Goal: Task Accomplishment & Management: Manage account settings

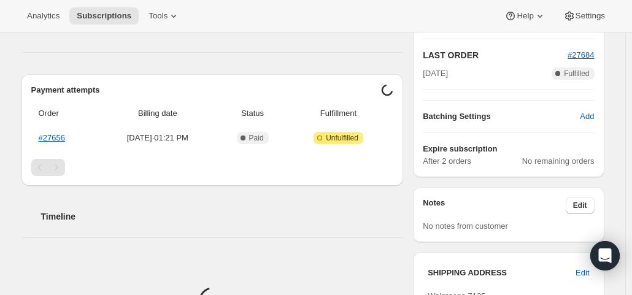
scroll to position [344, 0]
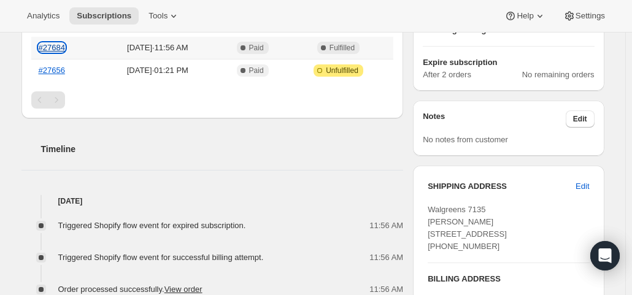
click at [53, 47] on link "#27684" at bounding box center [52, 47] width 26 height 9
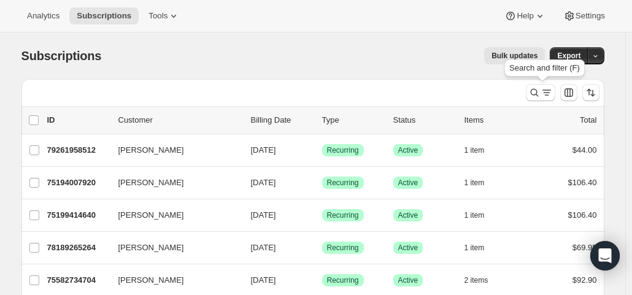
click at [535, 94] on icon "Search and filter results" at bounding box center [534, 93] width 8 height 8
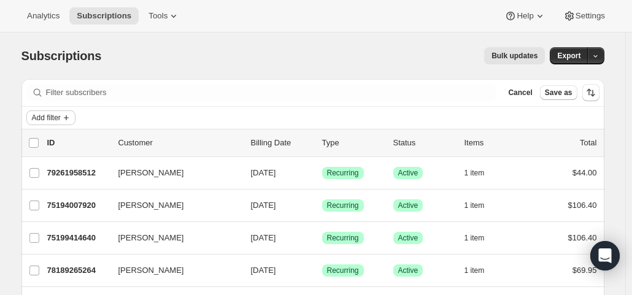
click at [60, 114] on span "Add filter" at bounding box center [46, 118] width 29 height 10
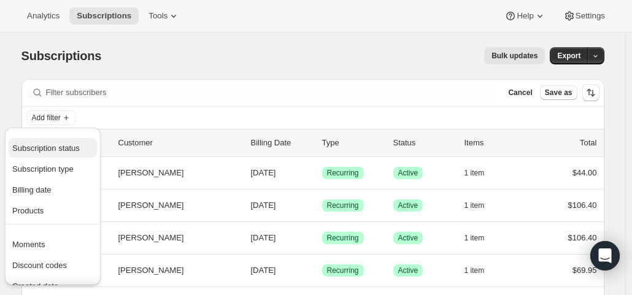
click at [61, 144] on span "Subscription status" at bounding box center [45, 148] width 67 height 9
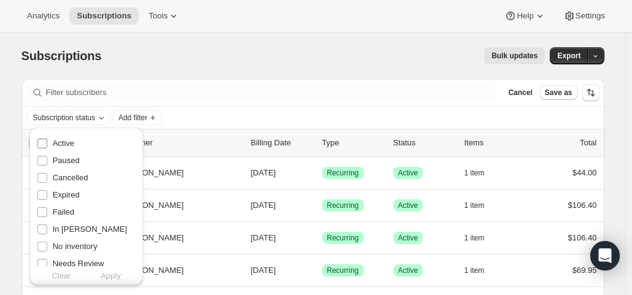
click at [67, 140] on span "Active" at bounding box center [63, 143] width 21 height 9
click at [47, 140] on input "Active" at bounding box center [42, 144] width 10 height 10
checkbox input "true"
click at [112, 277] on span "Apply" at bounding box center [111, 276] width 20 height 12
click at [130, 117] on span "Add filter" at bounding box center [135, 118] width 29 height 10
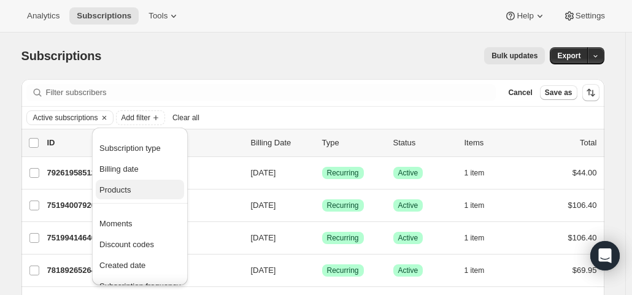
click at [110, 188] on span "Products" at bounding box center [114, 189] width 31 height 9
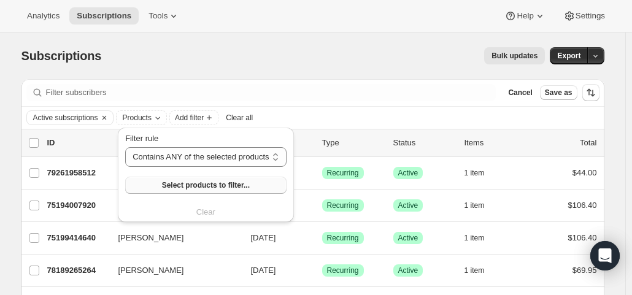
click at [175, 183] on span "Select products to filter..." at bounding box center [206, 185] width 88 height 10
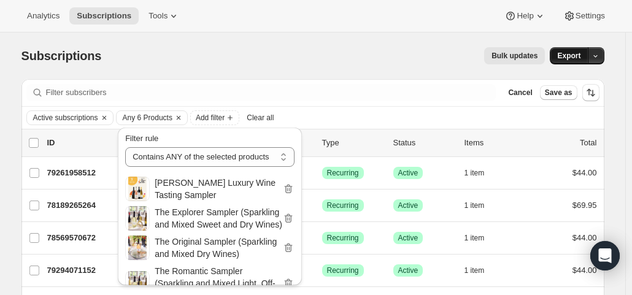
click at [566, 57] on span "Export" at bounding box center [568, 56] width 23 height 10
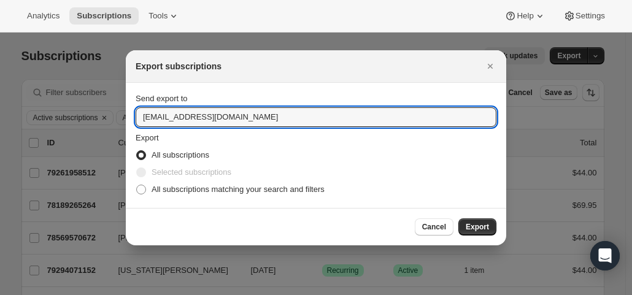
drag, startPoint x: 159, startPoint y: 115, endPoint x: 126, endPoint y: 123, distance: 34.1
click at [126, 123] on section "Send export to hello@wineshopathome.com Export All subscriptions Selected subsc…" at bounding box center [316, 145] width 380 height 125
type input "mfletcher@wineshopathome.com"
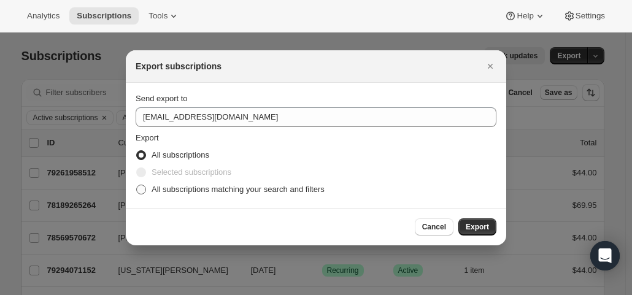
click at [164, 190] on span "All subscriptions matching your search and filters" at bounding box center [238, 189] width 173 height 9
click at [137, 185] on input "All subscriptions matching your search and filters" at bounding box center [136, 185] width 1 height 1
radio input "true"
click at [467, 221] on button "Export" at bounding box center [477, 226] width 38 height 17
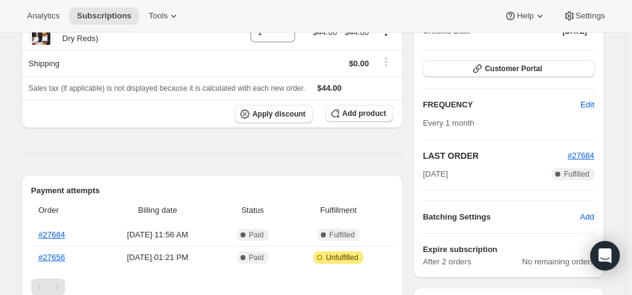
scroll to position [170, 0]
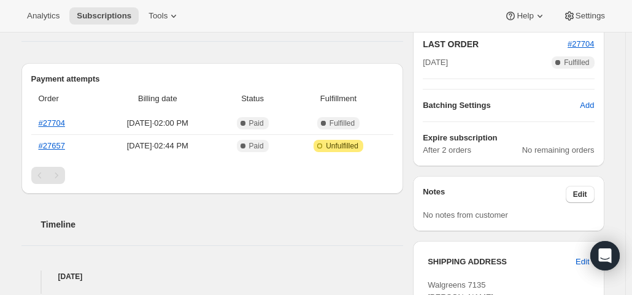
scroll to position [290, 0]
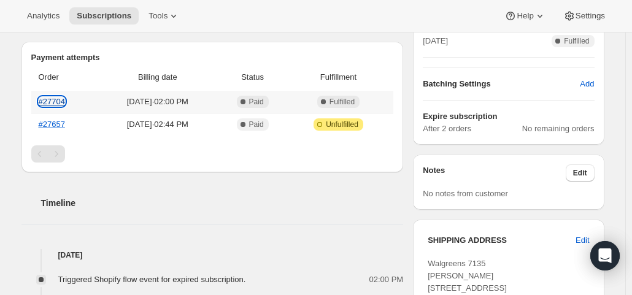
click at [63, 97] on link "#27704" at bounding box center [52, 101] width 26 height 9
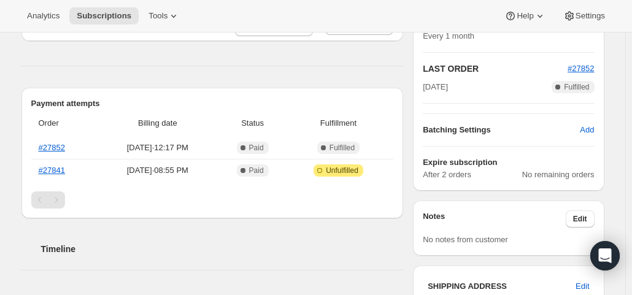
scroll to position [280, 0]
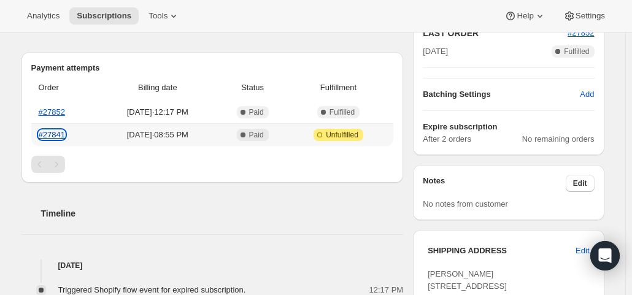
click at [59, 130] on link "#27841" at bounding box center [52, 134] width 26 height 9
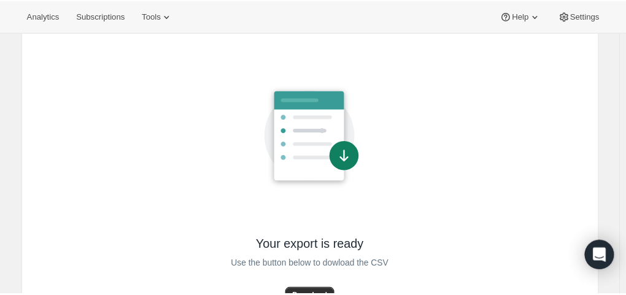
scroll to position [64, 0]
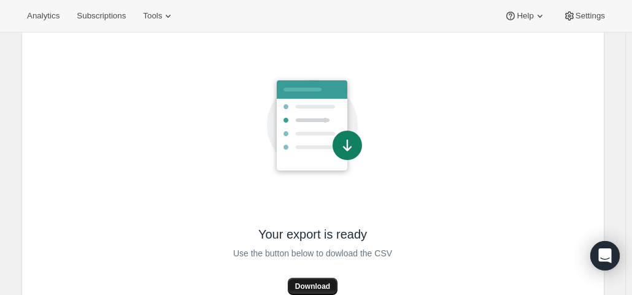
click at [324, 280] on button "Download" at bounding box center [313, 286] width 50 height 17
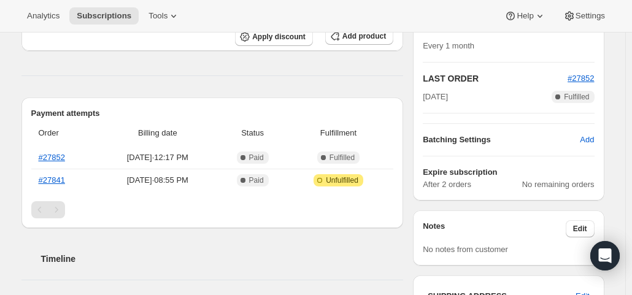
scroll to position [244, 0]
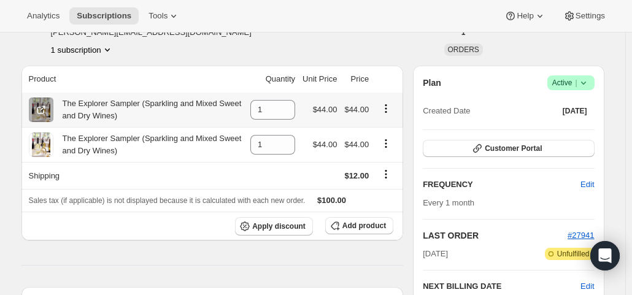
scroll to position [61, 0]
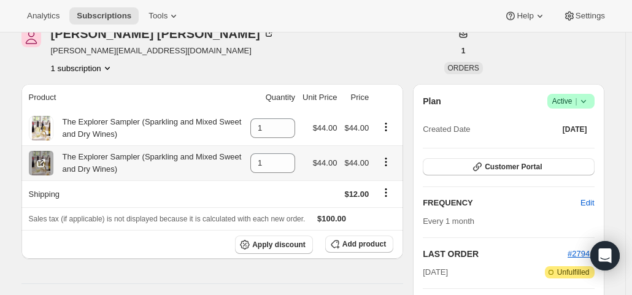
click at [387, 161] on icon "Product actions" at bounding box center [386, 162] width 2 height 2
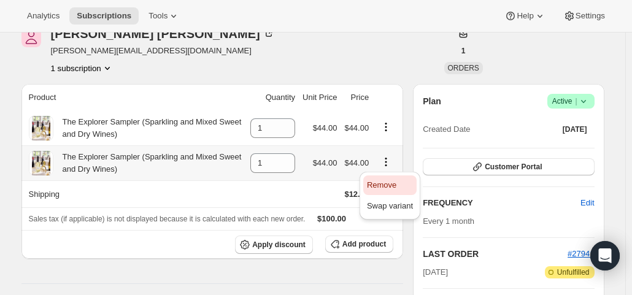
click at [387, 180] on span "Remove" at bounding box center [381, 184] width 29 height 9
type input "0"
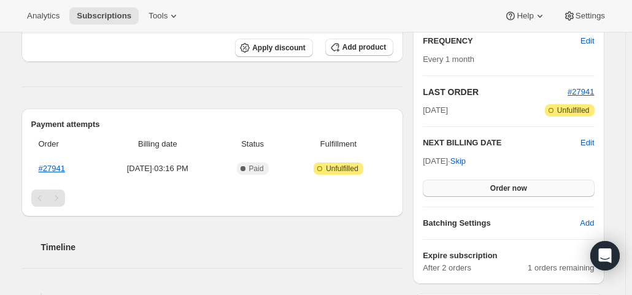
scroll to position [184, 0]
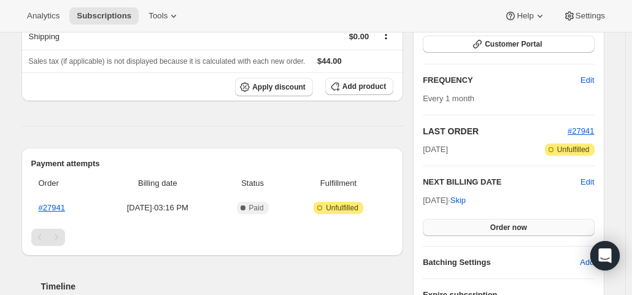
click at [493, 223] on span "Order now" at bounding box center [508, 228] width 37 height 10
click at [493, 223] on span "Click to confirm" at bounding box center [508, 228] width 56 height 10
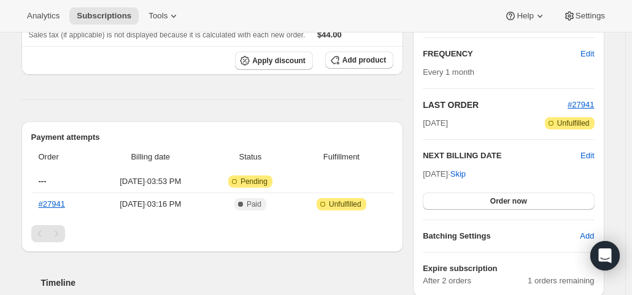
scroll to position [245, 0]
